Goal: Task Accomplishment & Management: Manage account settings

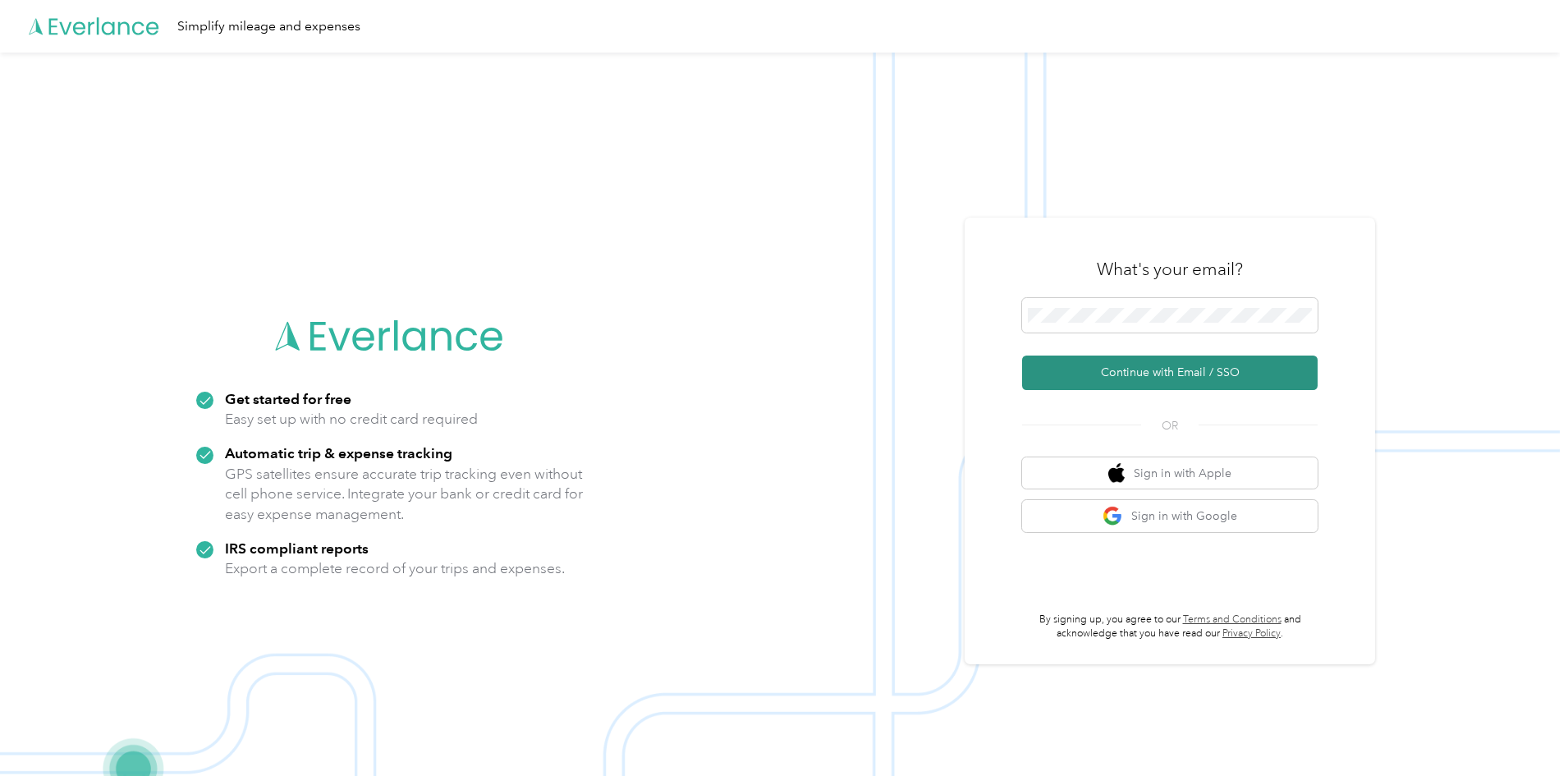
click at [1154, 376] on button "Continue with Email / SSO" at bounding box center [1170, 372] width 296 height 34
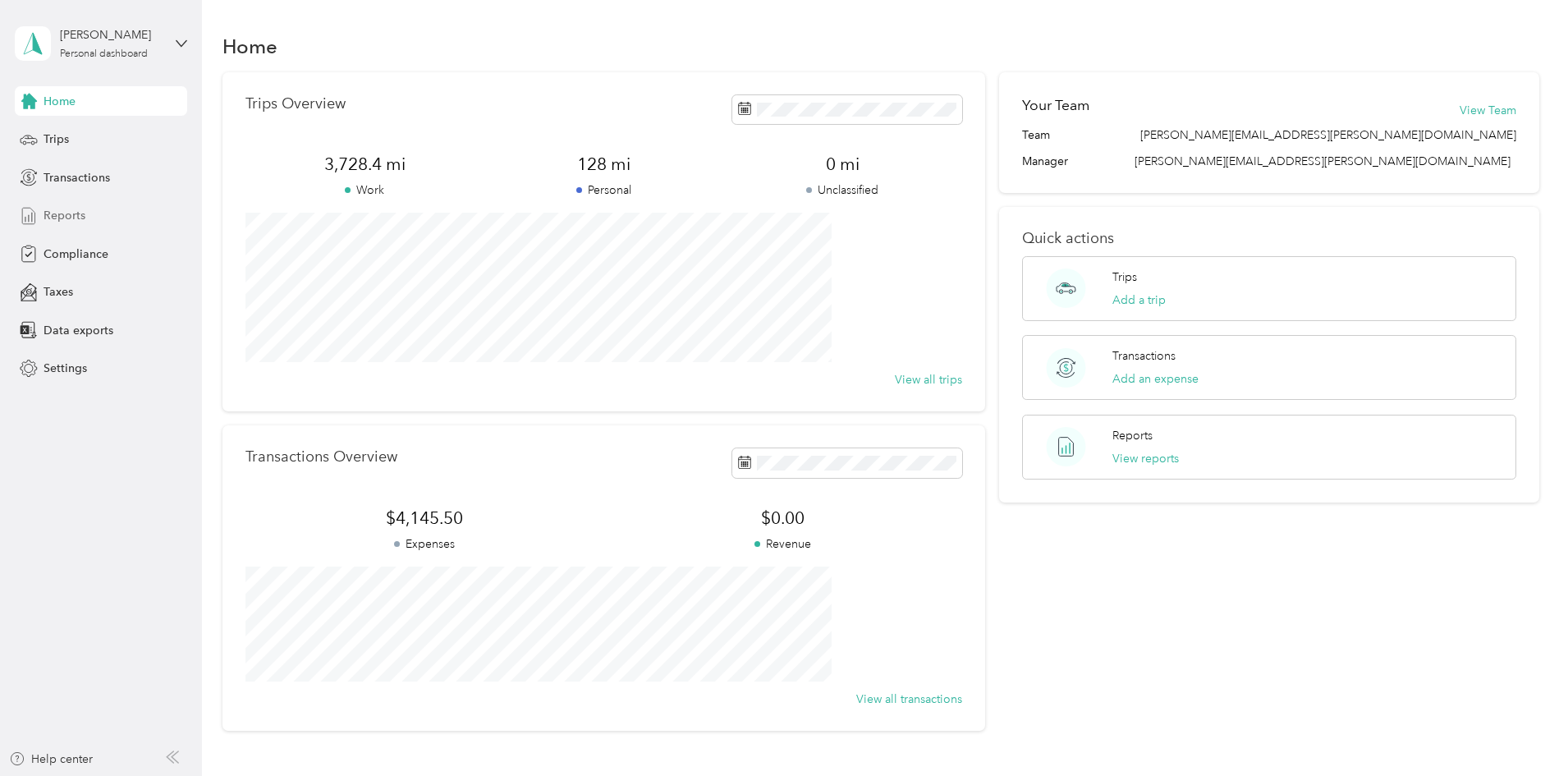
click at [52, 214] on span "Reports" at bounding box center [64, 216] width 42 height 18
